Goal: Task Accomplishment & Management: Manage account settings

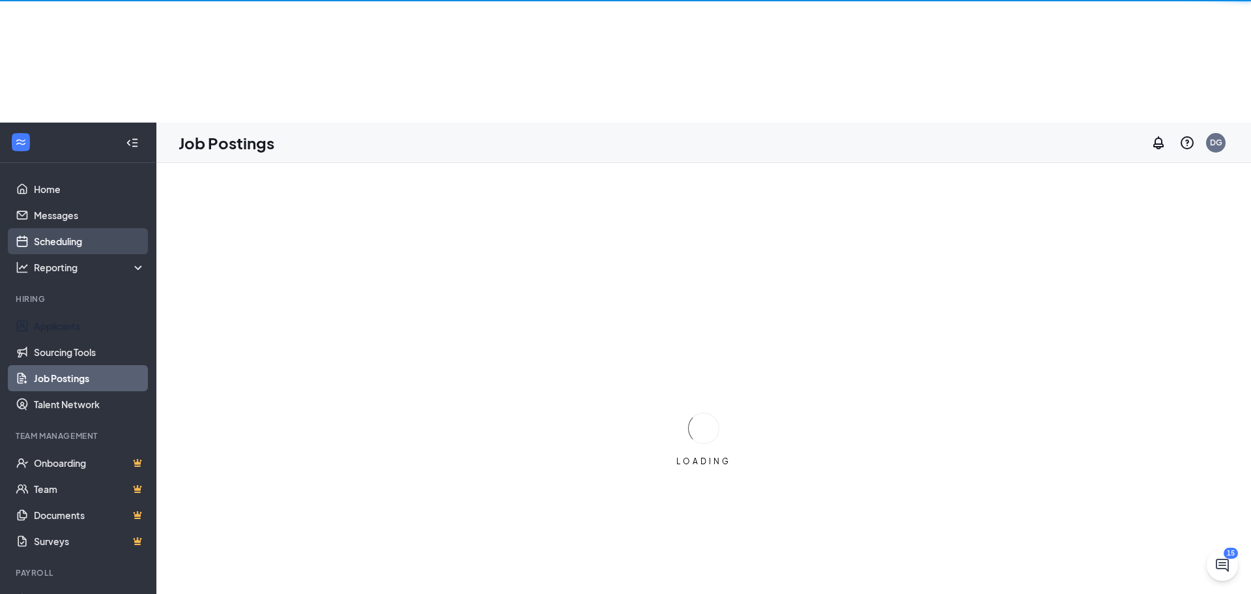
click at [65, 203] on ul "Home Messages Scheduling Reporting Hiring Applicants Sourcing Tools Job Posting…" at bounding box center [78, 419] width 156 height 513
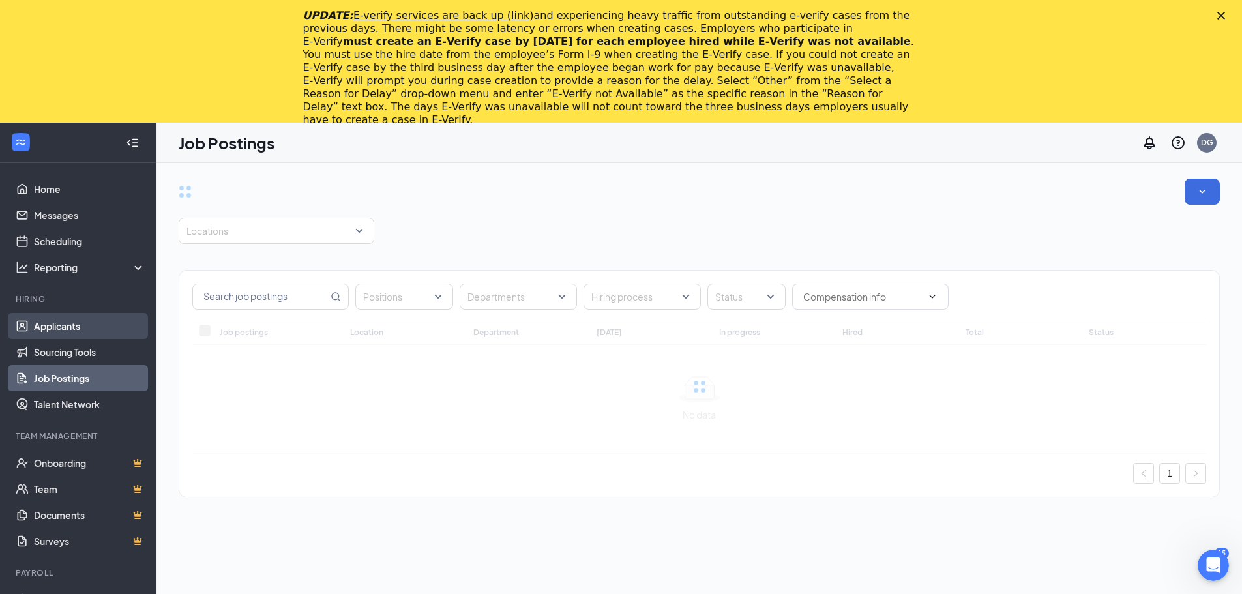
click at [89, 317] on link "Applicants" at bounding box center [89, 326] width 111 height 26
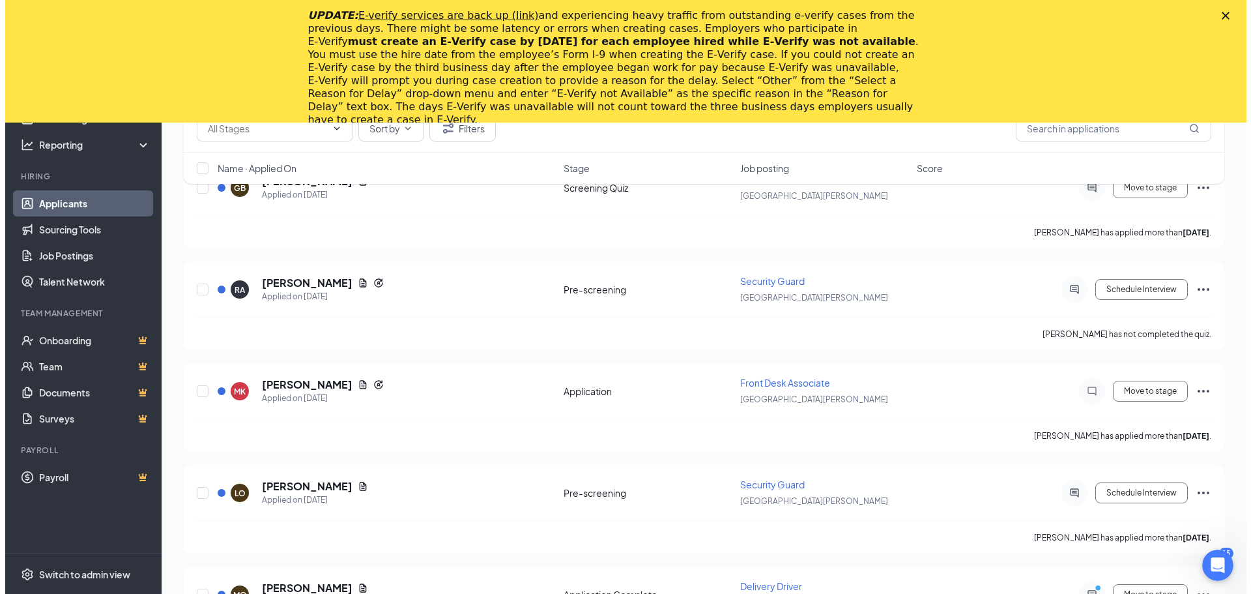
scroll to position [9973, 0]
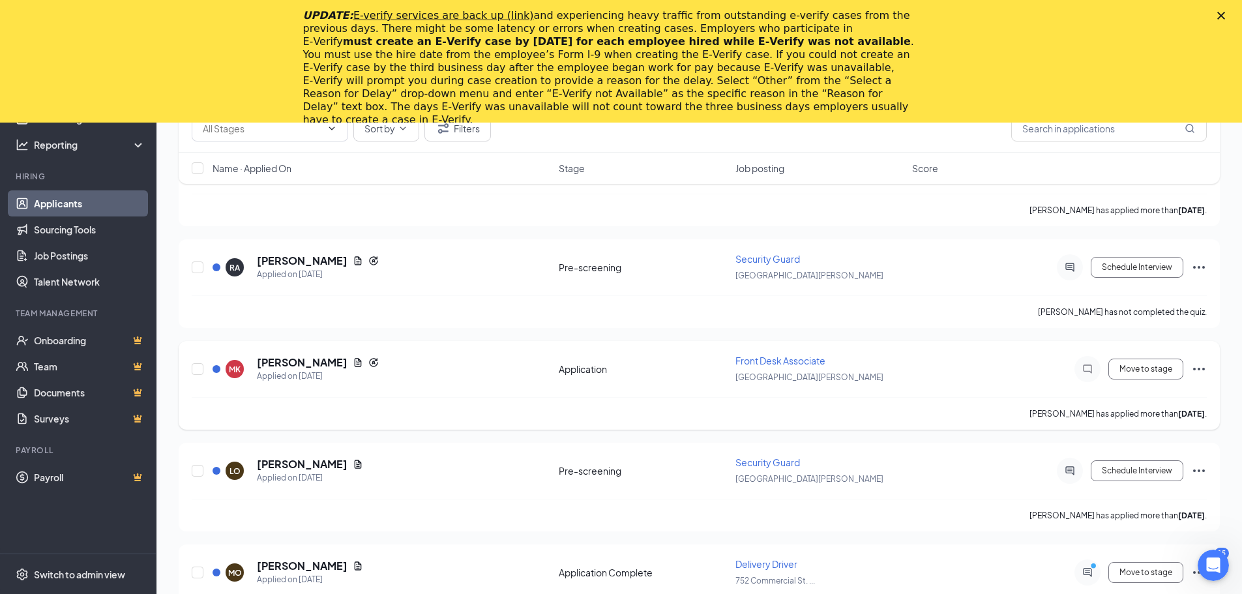
drag, startPoint x: 254, startPoint y: 363, endPoint x: 340, endPoint y: 360, distance: 86.1
click at [340, 360] on div "MK Micaela Krueger Applied on Oct 9" at bounding box center [381, 368] width 338 height 27
copy h5 "[PERSON_NAME]"
click at [407, 418] on div "Micaela Krueger has applied more than 6 days ago ." at bounding box center [699, 413] width 1015 height 33
click at [281, 360] on h5 "[PERSON_NAME]" at bounding box center [302, 362] width 91 height 14
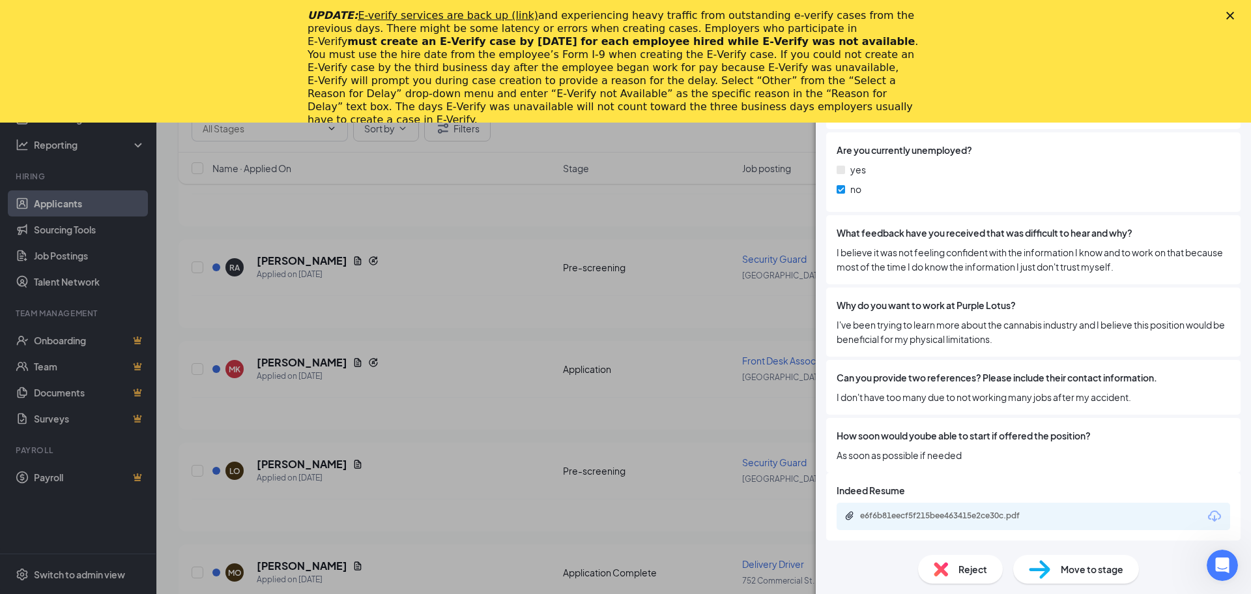
scroll to position [921, 0]
click at [976, 516] on div "e6f6b81eecf5f215bee463415e2ce30c.pdf" at bounding box center [951, 514] width 183 height 10
click at [163, 362] on div "MK Micaela Krueger Front Desk Associate at San Jose Add a tag Application Messa…" at bounding box center [625, 297] width 1251 height 594
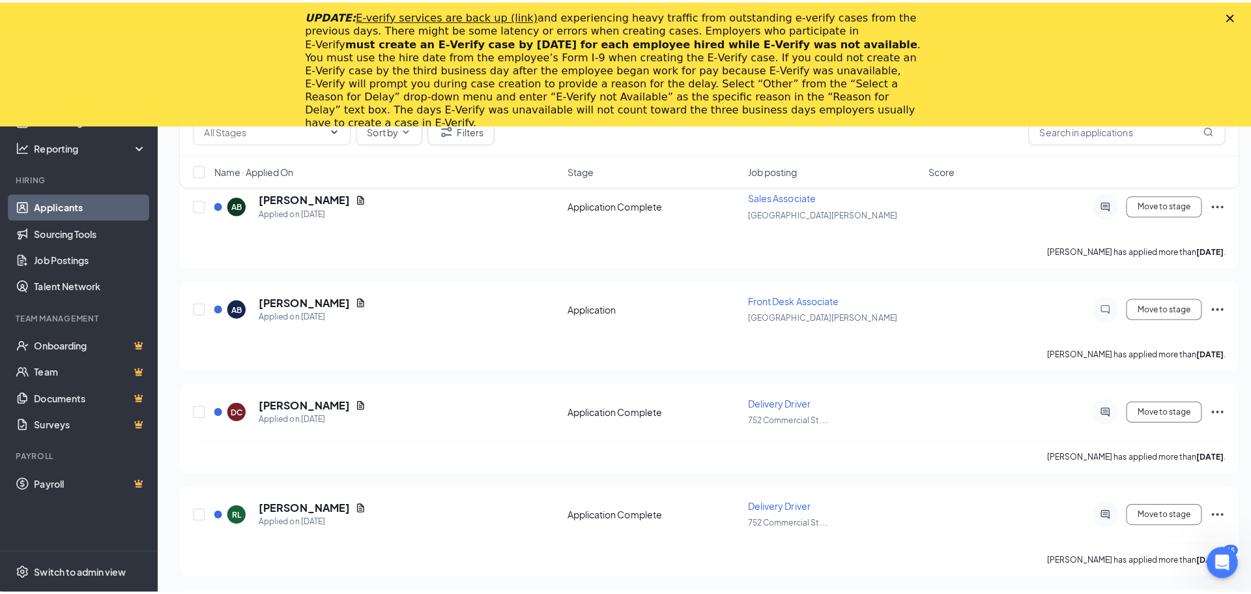
scroll to position [12580, 0]
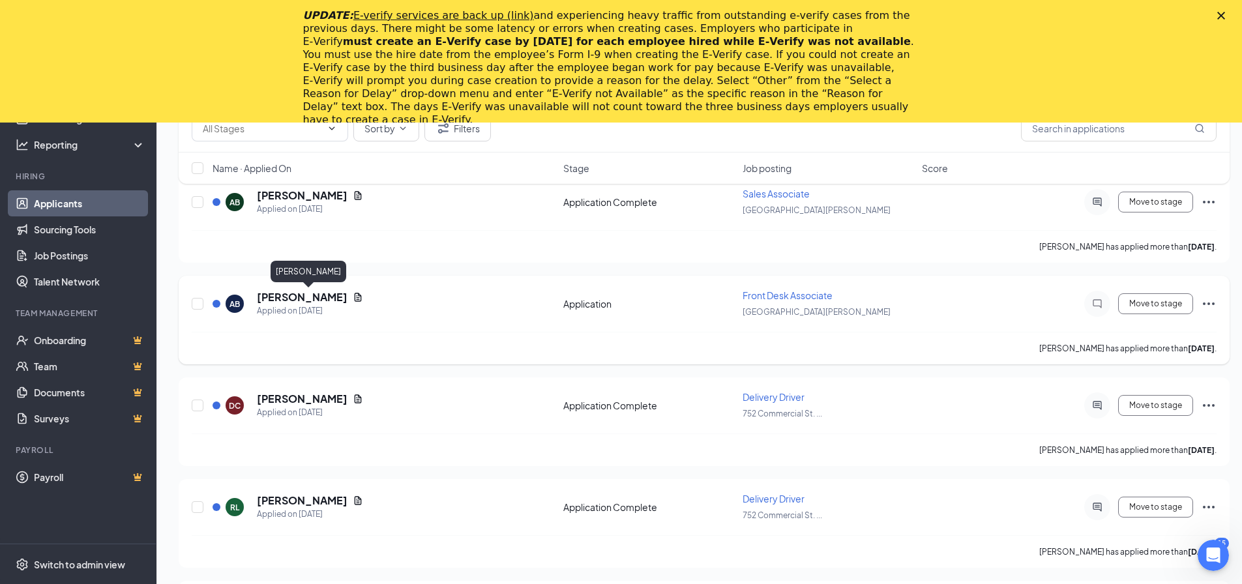
click at [305, 295] on h5 "[PERSON_NAME]" at bounding box center [302, 297] width 91 height 14
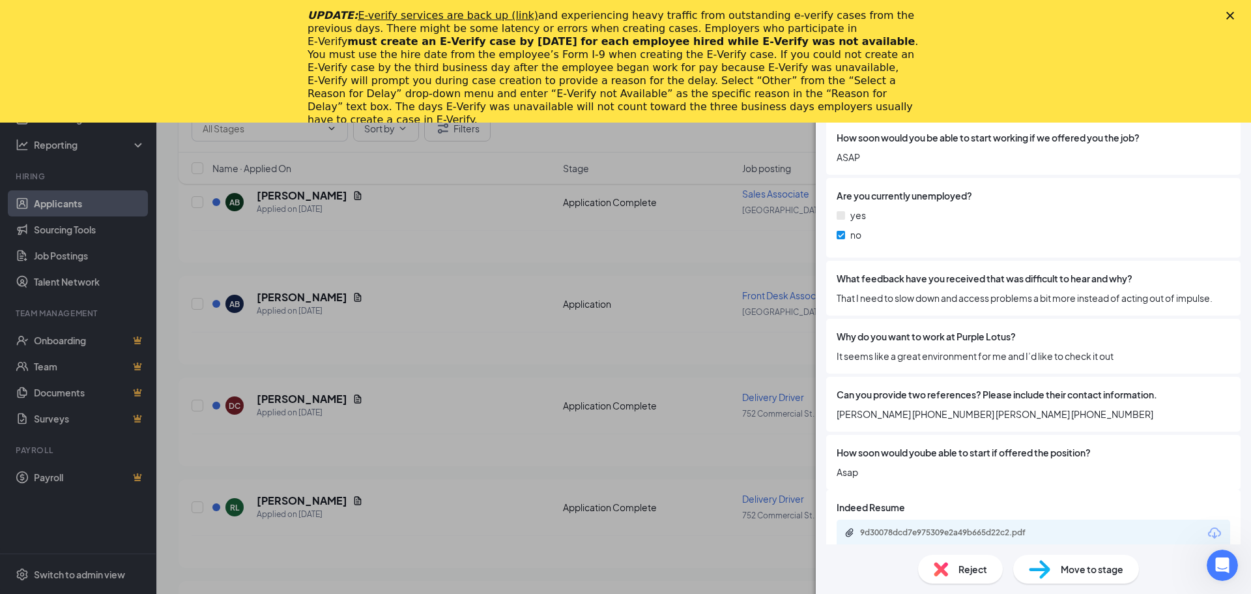
scroll to position [907, 0]
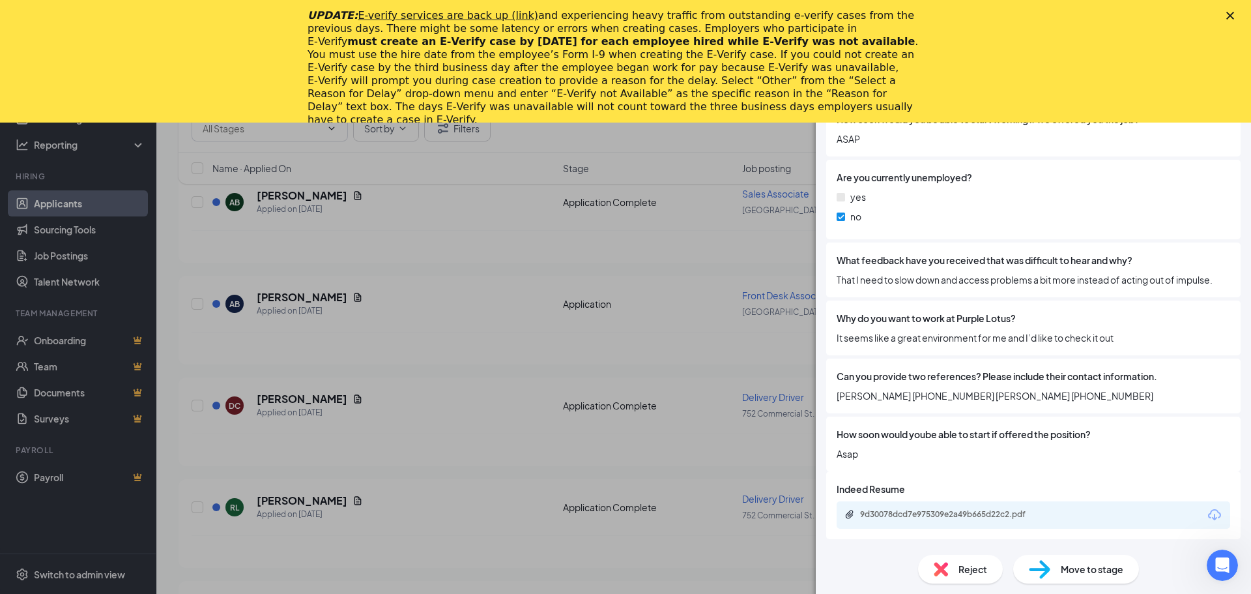
click at [157, 305] on div "AB Anthony Benitez-Calderon Front Desk Associate at San Jose Add a tag Applicat…" at bounding box center [625, 297] width 1251 height 594
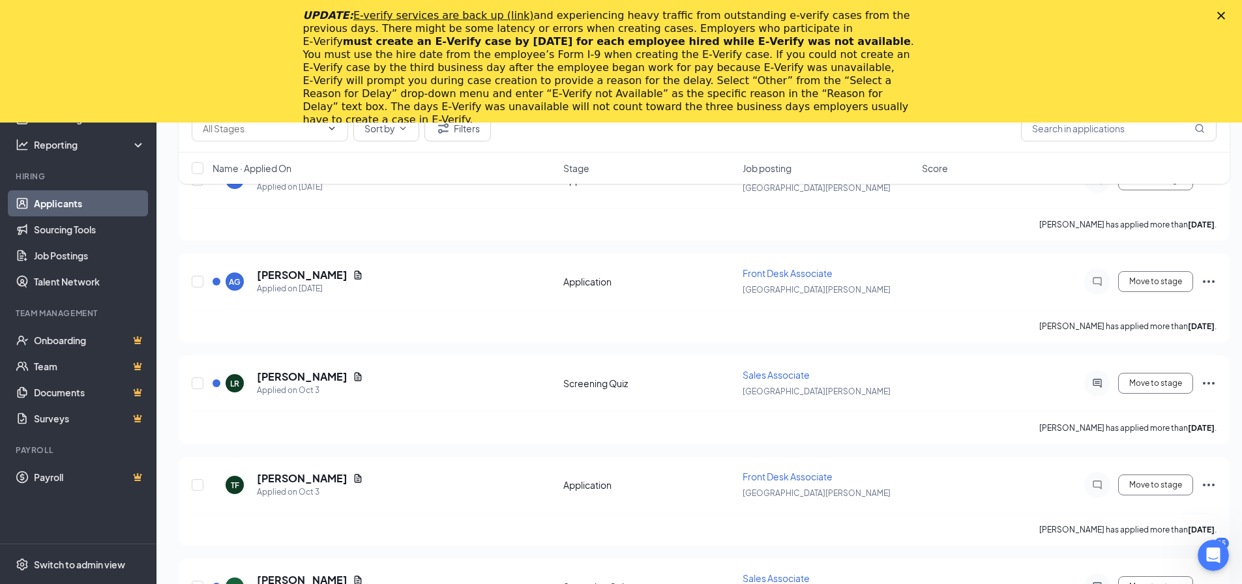
scroll to position [18172, 0]
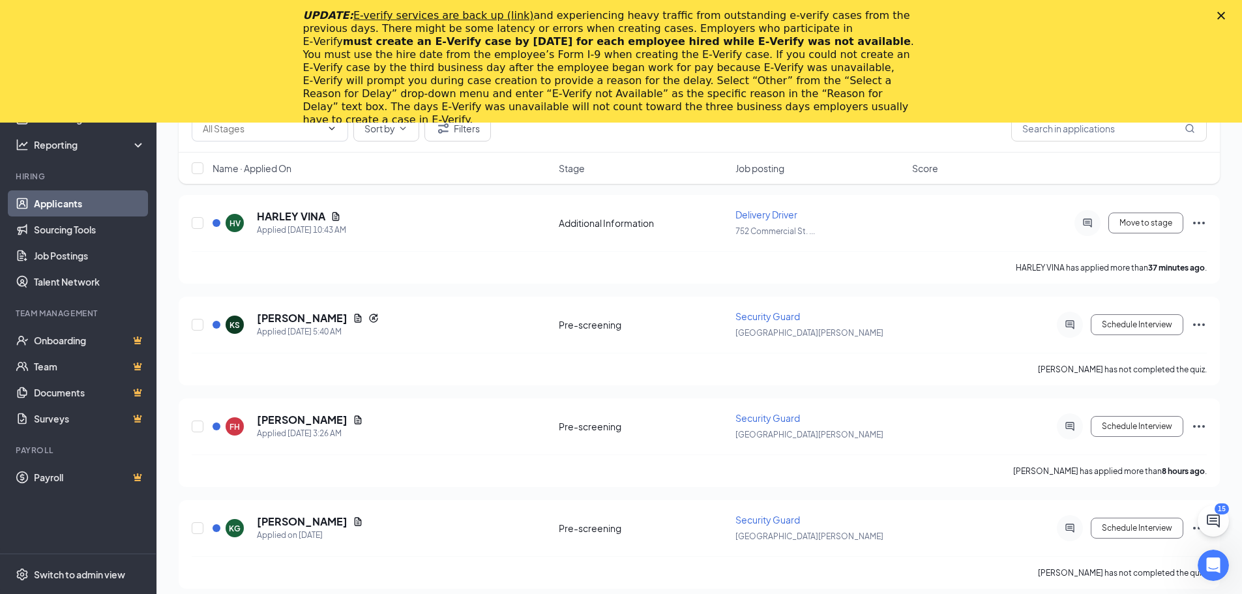
scroll to position [876, 0]
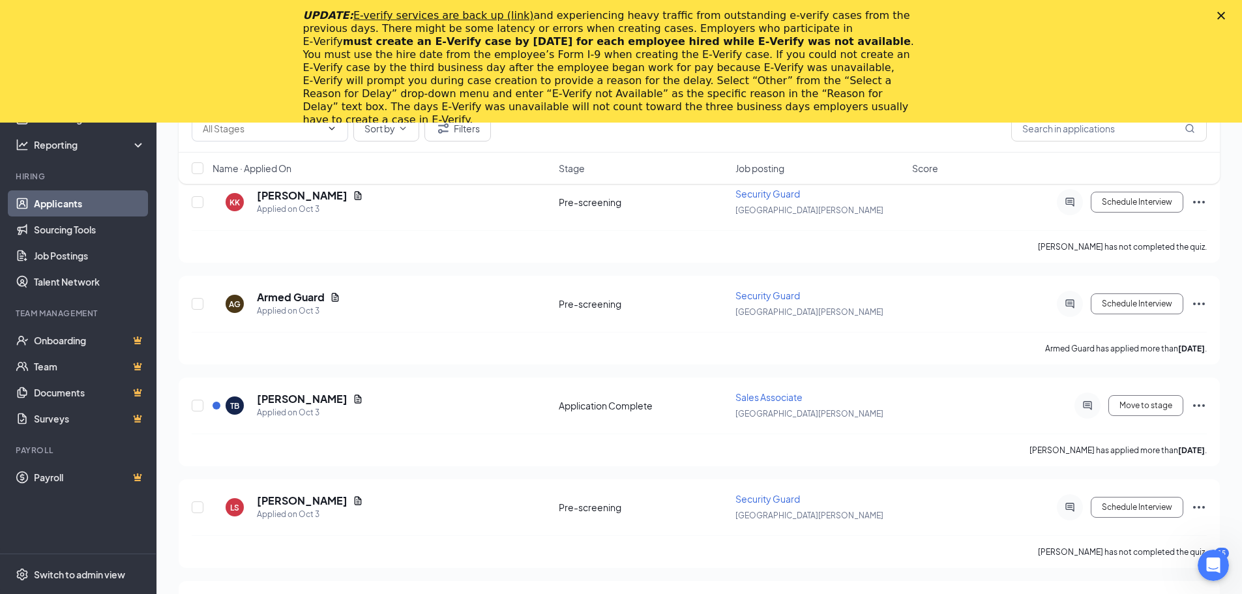
scroll to position [19377, 0]
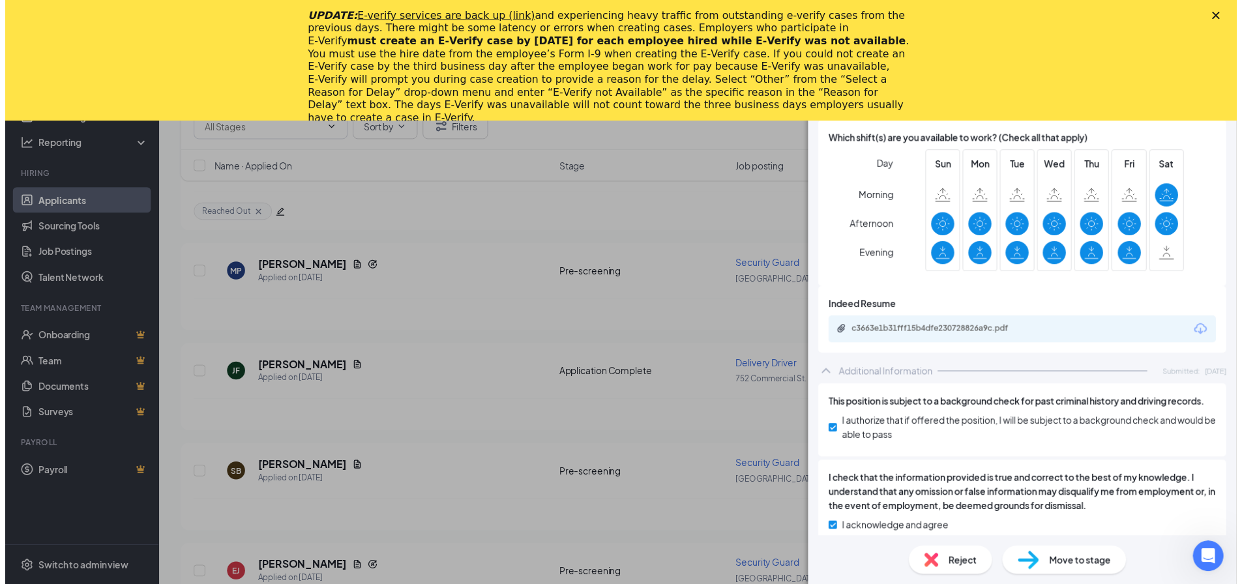
scroll to position [1204, 0]
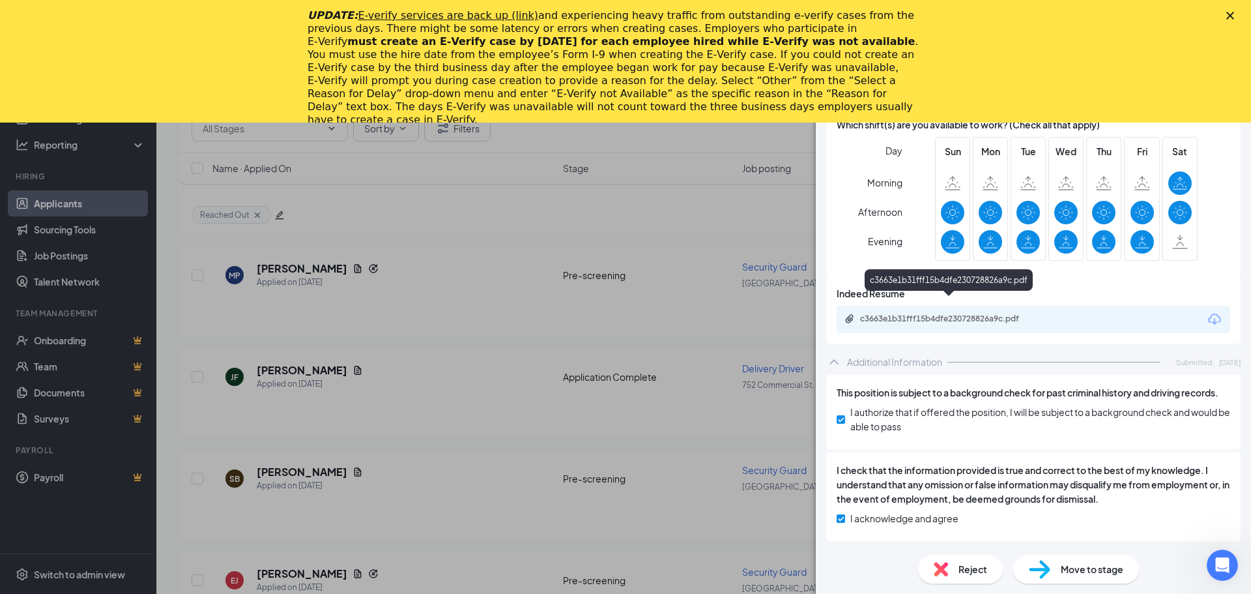
click at [890, 314] on div "c3663e1b31fff15b4dfe230728826a9c.pdf" at bounding box center [951, 319] width 183 height 10
click at [169, 440] on div "[PERSON_NAME] Delivery Driver at [STREET_ADDRESS] Purple Lotus Add a tag Applic…" at bounding box center [625, 297] width 1251 height 594
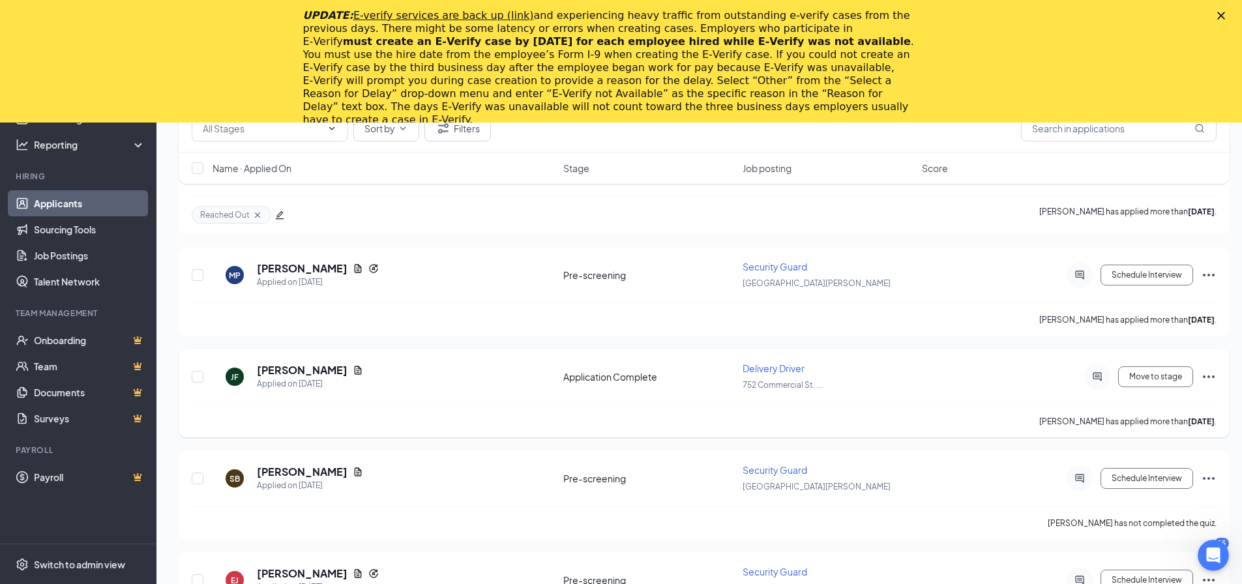
click at [310, 366] on div "[PERSON_NAME] Applied on [DATE]" at bounding box center [383, 376] width 343 height 27
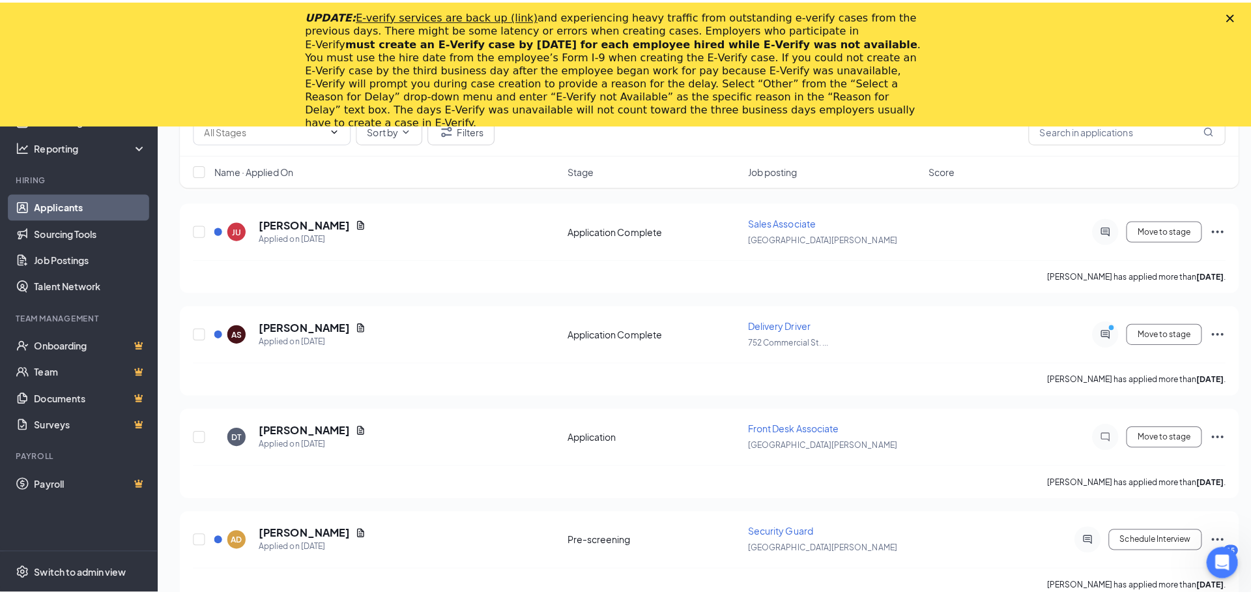
scroll to position [30002, 0]
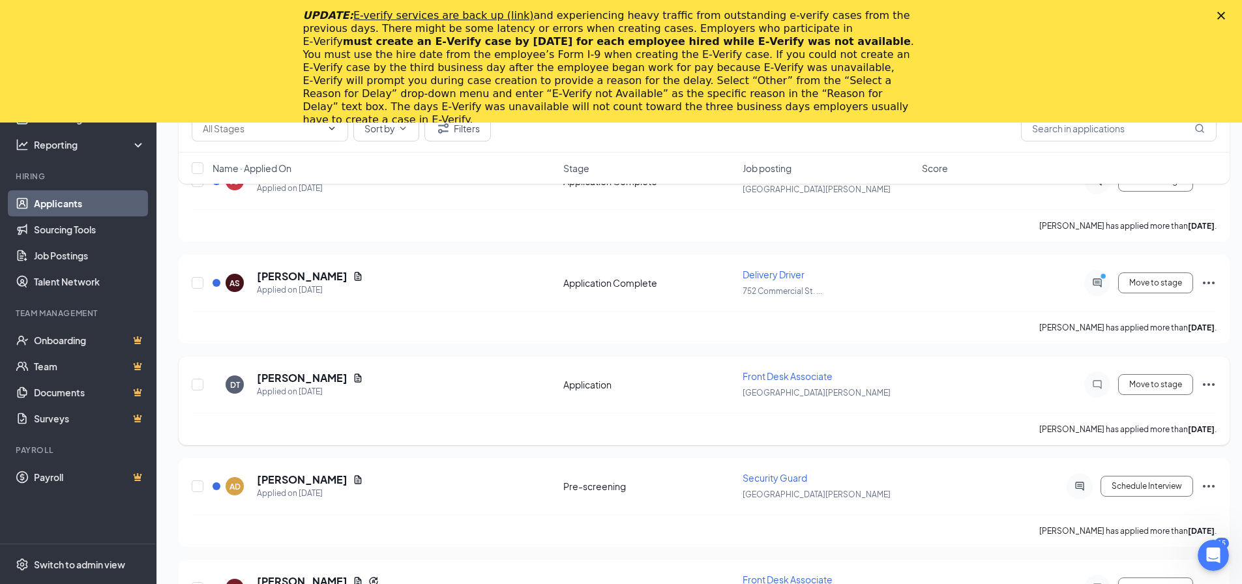
click at [269, 375] on h5 "[PERSON_NAME]" at bounding box center [302, 378] width 91 height 14
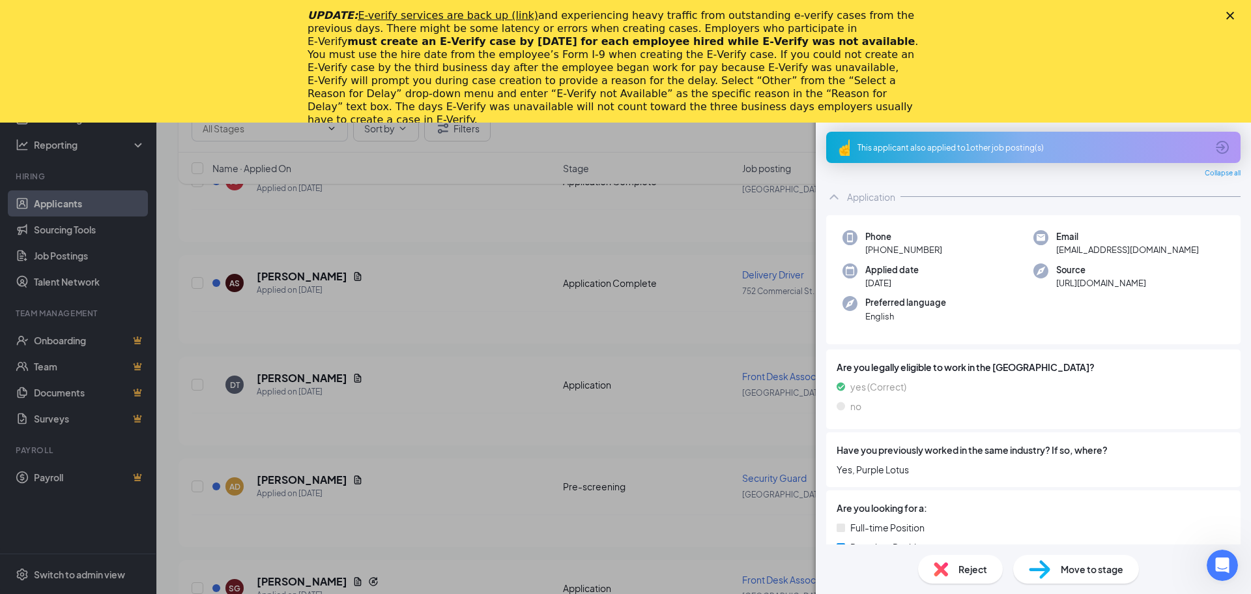
click at [1228, 12] on polygon "Close" at bounding box center [1231, 16] width 8 height 8
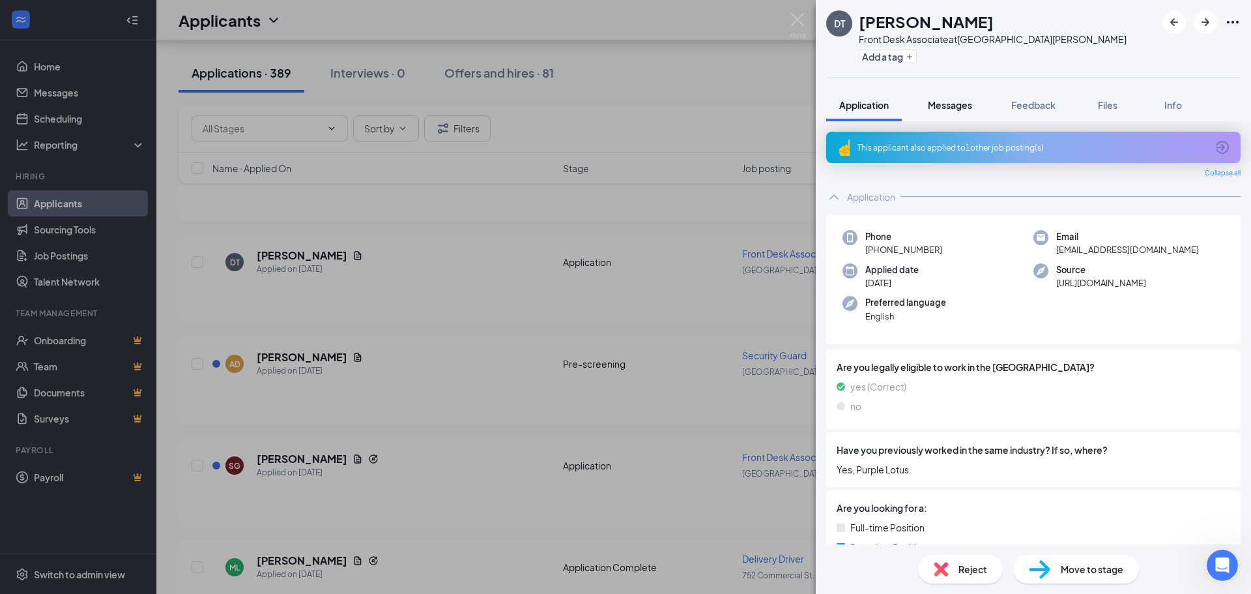
click at [943, 106] on span "Messages" at bounding box center [950, 105] width 44 height 12
click at [947, 100] on span "Messages" at bounding box center [950, 105] width 44 height 12
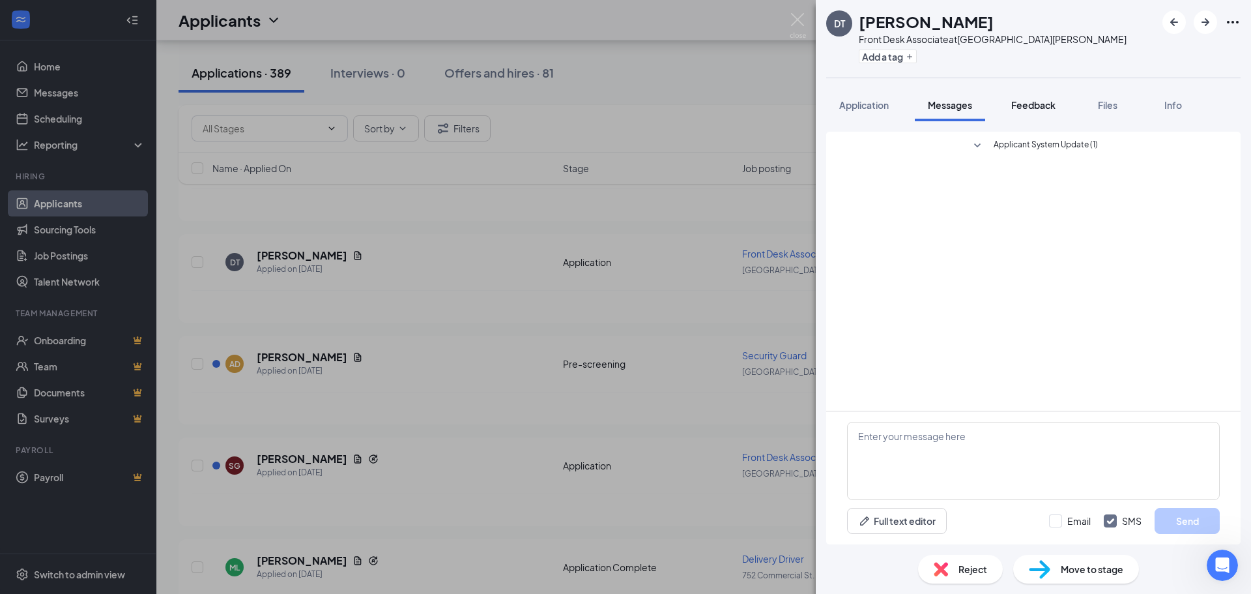
click at [1017, 101] on span "Feedback" at bounding box center [1034, 105] width 44 height 12
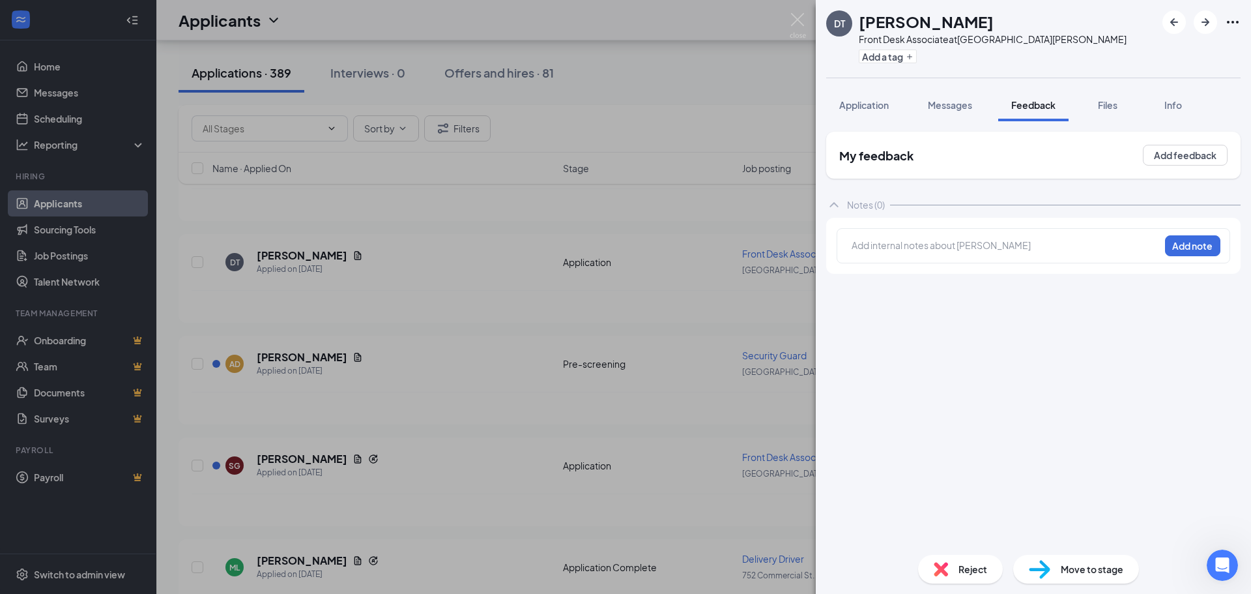
click at [163, 237] on div "DT [PERSON_NAME] Front Desk Associate at [GEOGRAPHIC_DATA][PERSON_NAME] Add a t…" at bounding box center [625, 297] width 1251 height 594
